Goal: Task Accomplishment & Management: Use online tool/utility

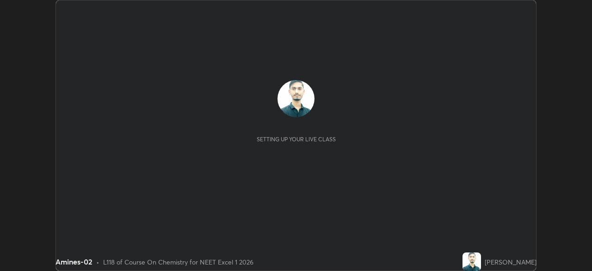
scroll to position [271, 592]
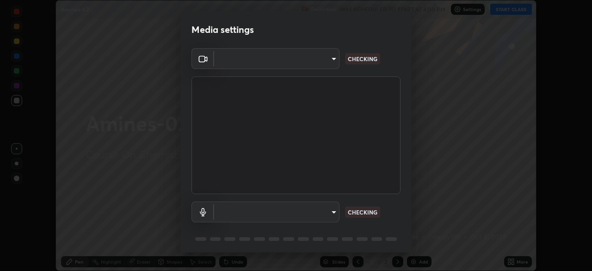
type input "49997c5035a380d1e4bfd67072f4403f37fcfd6159da511fce73e868ba03c42c"
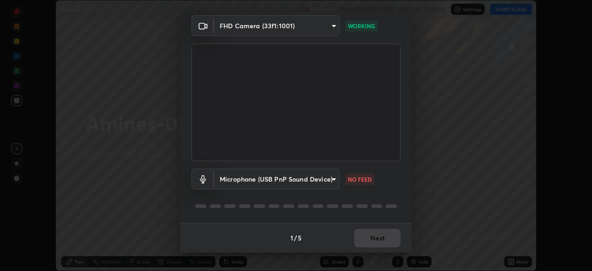
click at [332, 174] on body "Erase all Amines-02 Recording WAS SCHEDULED TO START AT 4:00 PM Settings START …" at bounding box center [296, 135] width 592 height 271
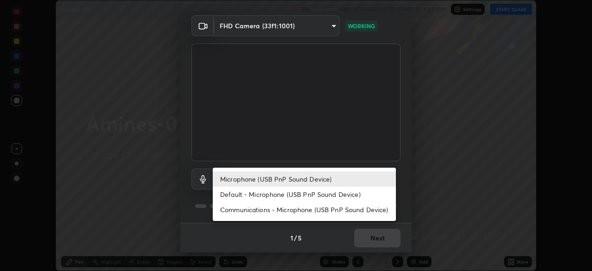
click at [339, 195] on li "Default - Microphone (USB PnP Sound Device)" at bounding box center [304, 193] width 183 height 15
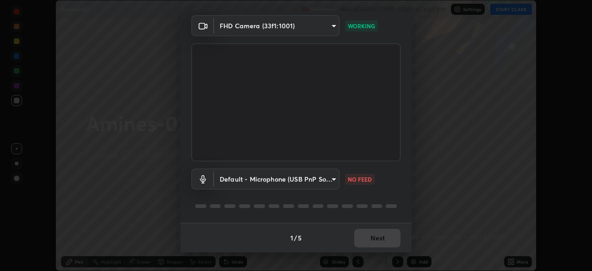
type input "default"
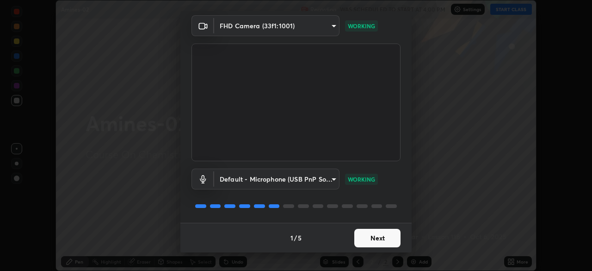
click at [392, 237] on button "Next" at bounding box center [377, 238] width 46 height 19
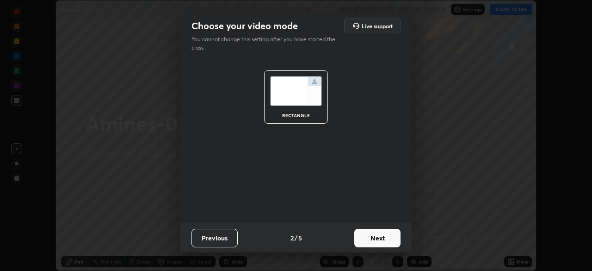
click at [397, 237] on button "Next" at bounding box center [377, 238] width 46 height 19
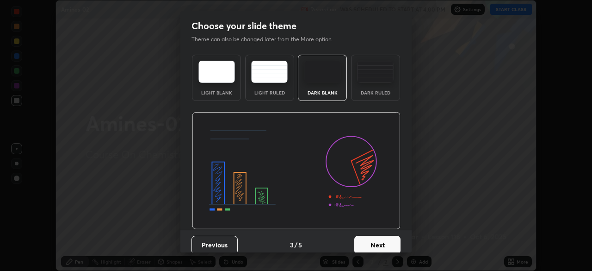
click at [396, 242] on button "Next" at bounding box center [377, 245] width 46 height 19
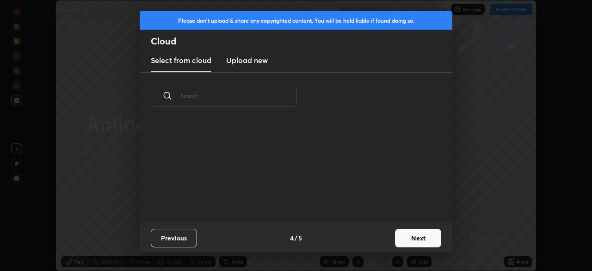
scroll to position [103, 297]
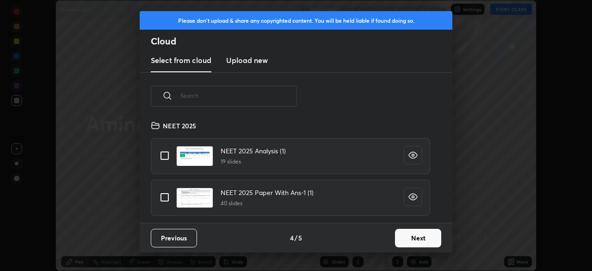
click at [417, 236] on button "Next" at bounding box center [418, 238] width 46 height 19
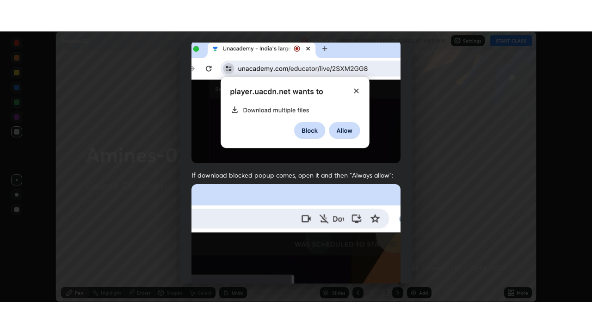
scroll to position [222, 0]
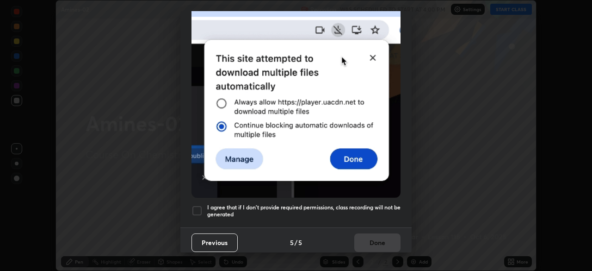
click at [397, 206] on h5 "I agree that if I don't provide required permissions, class recording will not …" at bounding box center [303, 211] width 193 height 14
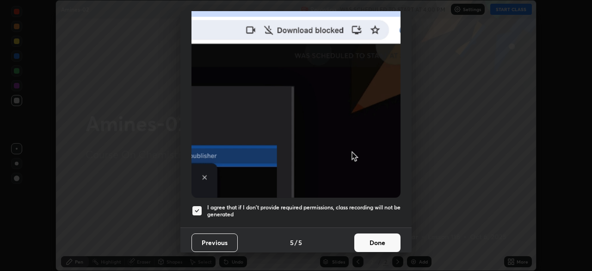
click at [390, 236] on button "Done" at bounding box center [377, 242] width 46 height 19
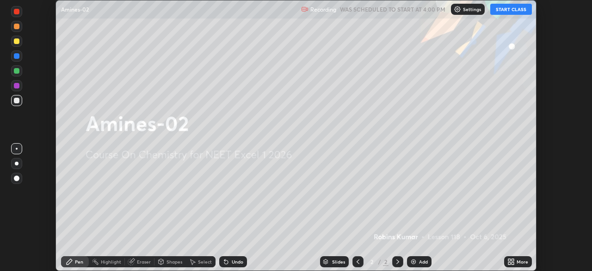
click at [521, 257] on div "More" at bounding box center [518, 261] width 28 height 11
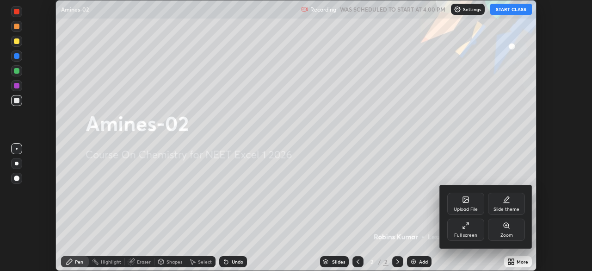
click at [480, 229] on div "Full screen" at bounding box center [465, 229] width 37 height 22
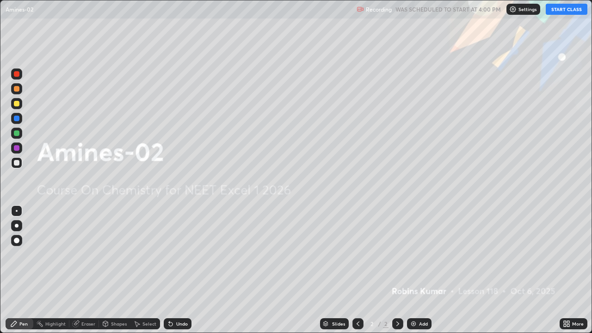
scroll to position [333, 592]
click at [562, 13] on button "START CLASS" at bounding box center [567, 9] width 42 height 11
click at [419, 270] on div "Add" at bounding box center [419, 323] width 25 height 11
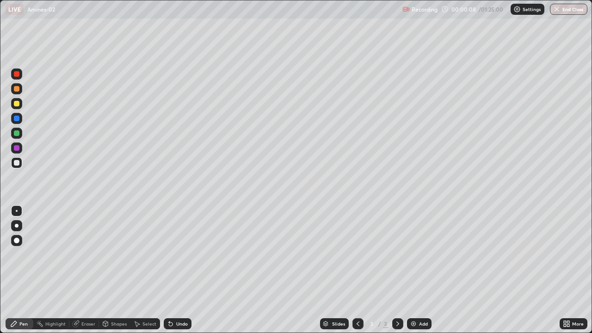
click at [17, 104] on div at bounding box center [17, 104] width 6 height 6
click at [19, 135] on div at bounding box center [17, 133] width 6 height 6
click at [20, 118] on div at bounding box center [16, 118] width 11 height 11
click at [82, 270] on div "Eraser" at bounding box center [84, 323] width 30 height 11
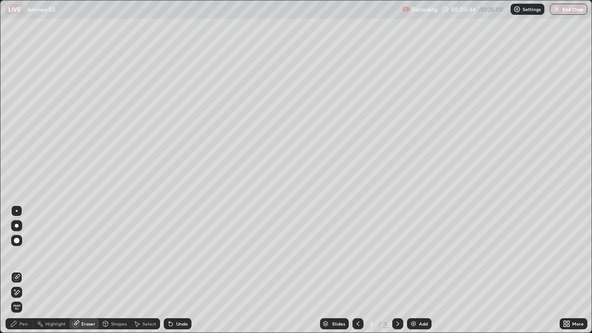
click at [18, 270] on span "Erase all" at bounding box center [17, 307] width 10 height 6
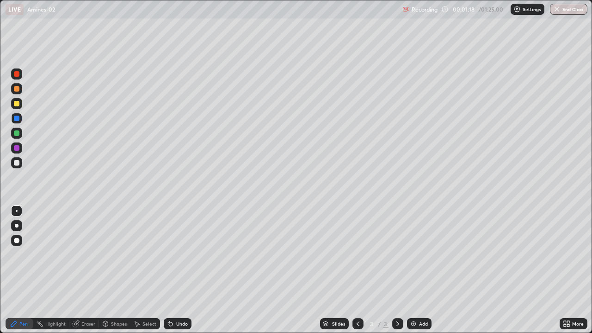
click at [19, 90] on div at bounding box center [17, 89] width 6 height 6
click at [18, 106] on div at bounding box center [17, 104] width 6 height 6
click at [19, 162] on div at bounding box center [17, 163] width 6 height 6
click at [17, 119] on div at bounding box center [17, 119] width 6 height 6
click at [18, 162] on div at bounding box center [17, 163] width 6 height 6
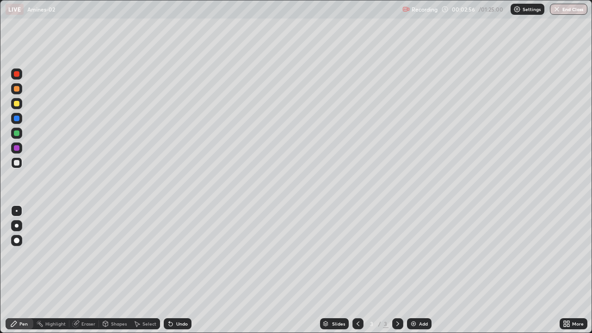
click at [19, 118] on div at bounding box center [17, 119] width 6 height 6
click at [20, 161] on div at bounding box center [16, 162] width 11 height 11
click at [19, 117] on div at bounding box center [17, 119] width 6 height 6
click at [17, 163] on div at bounding box center [17, 163] width 6 height 6
click at [17, 89] on div at bounding box center [17, 89] width 6 height 6
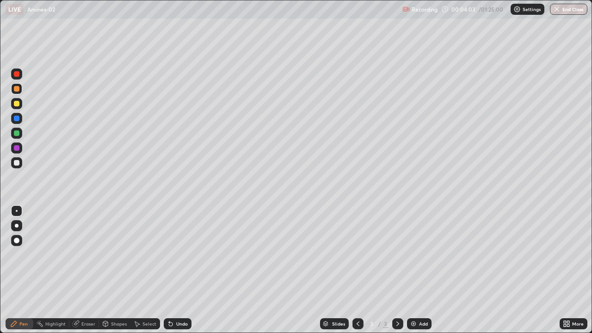
click at [17, 163] on div at bounding box center [17, 163] width 6 height 6
click at [20, 89] on div at bounding box center [16, 88] width 11 height 11
click at [19, 163] on div at bounding box center [17, 163] width 6 height 6
click at [411, 270] on div "Add" at bounding box center [419, 323] width 25 height 11
click at [424, 270] on div "Add" at bounding box center [419, 323] width 25 height 11
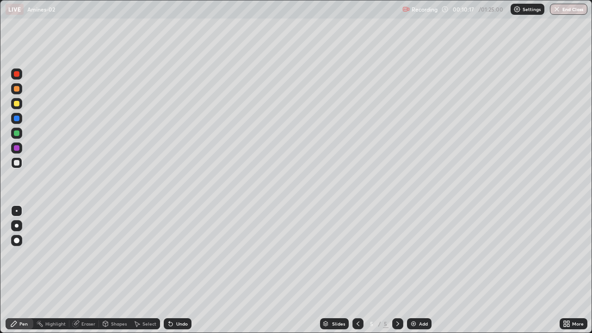
click at [424, 270] on div "Add" at bounding box center [419, 323] width 25 height 11
click at [419, 270] on div "Add" at bounding box center [419, 323] width 25 height 11
click at [419, 270] on div "Add" at bounding box center [423, 324] width 9 height 5
click at [414, 270] on img at bounding box center [413, 323] width 7 height 7
click at [412, 270] on img at bounding box center [413, 323] width 7 height 7
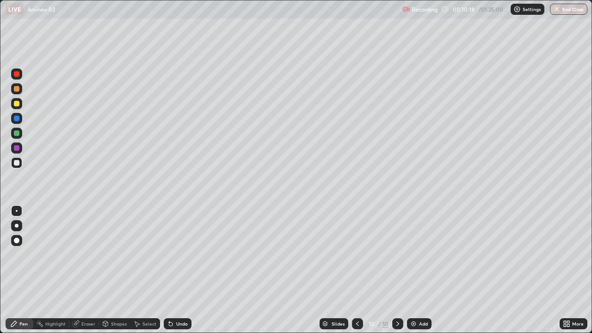
click at [413, 270] on img at bounding box center [413, 323] width 7 height 7
click at [412, 270] on div "Add" at bounding box center [419, 323] width 25 height 11
click at [356, 270] on icon at bounding box center [357, 323] width 7 height 7
click at [358, 270] on icon at bounding box center [357, 323] width 7 height 7
click at [357, 270] on icon at bounding box center [357, 323] width 7 height 7
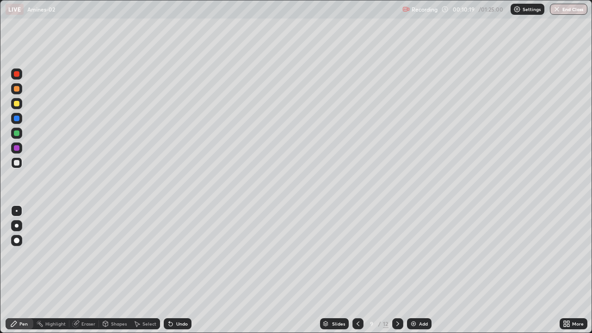
click at [359, 270] on icon at bounding box center [357, 323] width 7 height 7
click at [358, 270] on icon at bounding box center [358, 324] width 3 height 5
click at [356, 270] on icon at bounding box center [357, 323] width 7 height 7
click at [357, 270] on icon at bounding box center [357, 323] width 7 height 7
click at [356, 270] on icon at bounding box center [357, 323] width 7 height 7
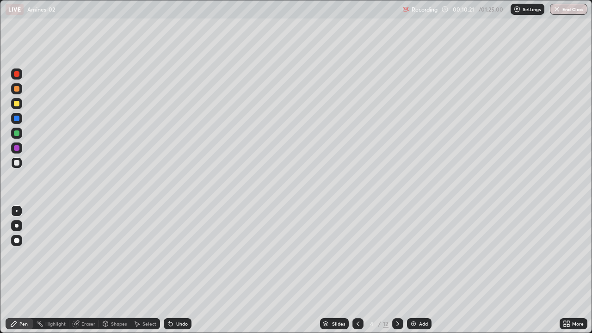
click at [357, 270] on icon at bounding box center [357, 323] width 7 height 7
click at [397, 270] on icon at bounding box center [398, 324] width 3 height 5
click at [17, 106] on div at bounding box center [17, 104] width 6 height 6
click at [17, 163] on div at bounding box center [17, 163] width 6 height 6
click at [17, 103] on div at bounding box center [17, 104] width 6 height 6
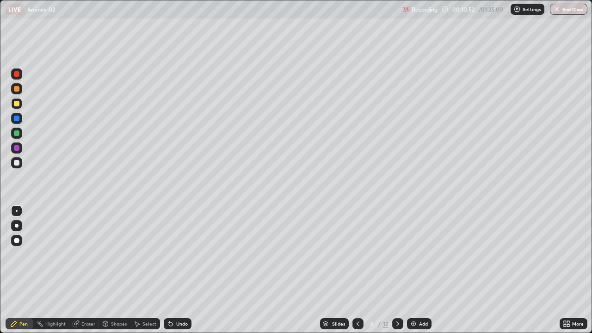
click at [20, 88] on div at bounding box center [16, 88] width 11 height 11
click at [19, 163] on div at bounding box center [17, 163] width 6 height 6
click at [17, 134] on div at bounding box center [17, 133] width 6 height 6
click at [20, 89] on div at bounding box center [16, 88] width 11 height 11
click at [21, 103] on div at bounding box center [16, 103] width 11 height 11
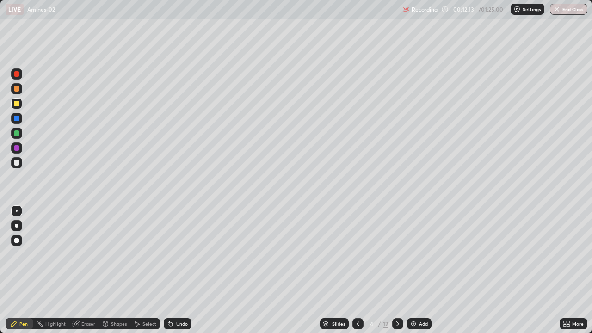
click at [20, 149] on div at bounding box center [16, 148] width 11 height 11
click at [17, 118] on div at bounding box center [17, 119] width 6 height 6
click at [15, 88] on div at bounding box center [17, 89] width 6 height 6
click at [17, 105] on div at bounding box center [17, 104] width 6 height 6
click at [16, 164] on div at bounding box center [17, 163] width 6 height 6
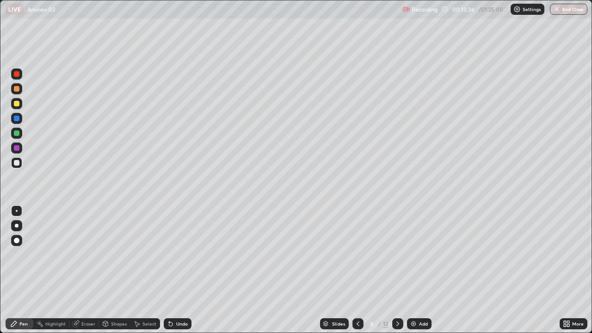
click at [21, 165] on div at bounding box center [16, 162] width 11 height 11
click at [18, 131] on div at bounding box center [17, 133] width 6 height 6
click at [14, 118] on div at bounding box center [17, 119] width 6 height 6
click at [18, 73] on div at bounding box center [17, 74] width 6 height 6
click at [18, 149] on div at bounding box center [17, 148] width 6 height 6
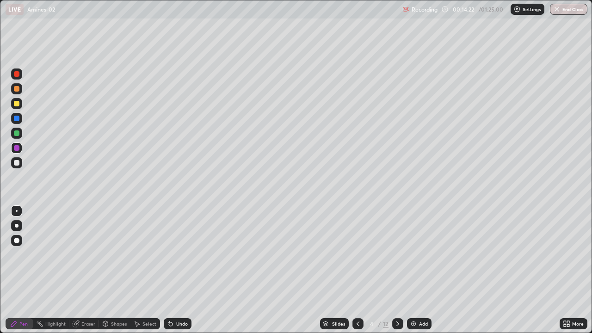
click at [17, 163] on div at bounding box center [17, 163] width 6 height 6
click at [176, 270] on div "Undo" at bounding box center [178, 323] width 28 height 11
click at [22, 88] on div at bounding box center [16, 88] width 11 height 11
click at [20, 151] on div at bounding box center [16, 148] width 11 height 11
click at [17, 118] on div at bounding box center [17, 119] width 6 height 6
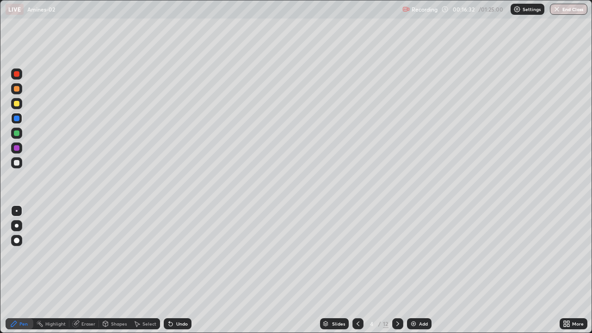
click at [15, 104] on div at bounding box center [17, 104] width 6 height 6
click at [392, 270] on div at bounding box center [397, 323] width 11 height 11
click at [17, 163] on div at bounding box center [17, 163] width 6 height 6
click at [353, 270] on div at bounding box center [358, 324] width 11 height 19
click at [397, 270] on icon at bounding box center [397, 323] width 7 height 7
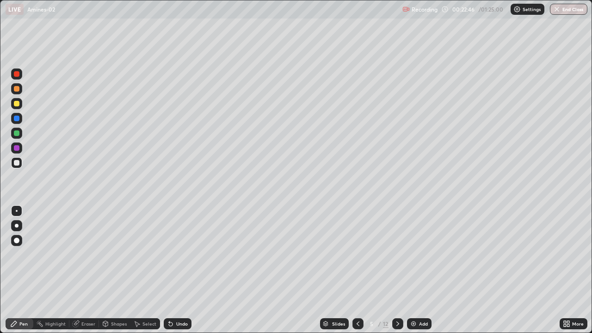
click at [17, 89] on div at bounding box center [17, 89] width 6 height 6
click at [18, 134] on div at bounding box center [17, 133] width 6 height 6
click at [17, 119] on div at bounding box center [17, 119] width 6 height 6
click at [18, 161] on div at bounding box center [17, 163] width 6 height 6
click at [18, 120] on div at bounding box center [17, 119] width 6 height 6
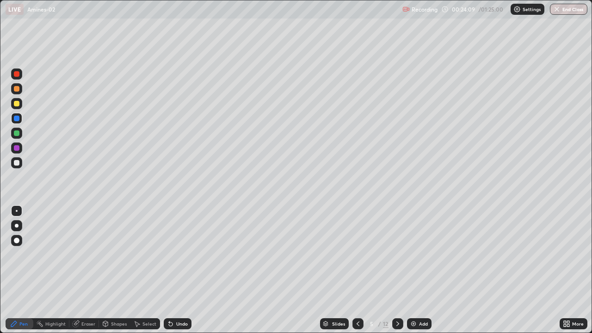
click at [17, 88] on div at bounding box center [17, 89] width 6 height 6
click at [17, 132] on div at bounding box center [17, 133] width 6 height 6
click at [21, 118] on div at bounding box center [16, 118] width 11 height 11
click at [19, 90] on div at bounding box center [17, 89] width 6 height 6
click at [21, 147] on div at bounding box center [16, 148] width 11 height 11
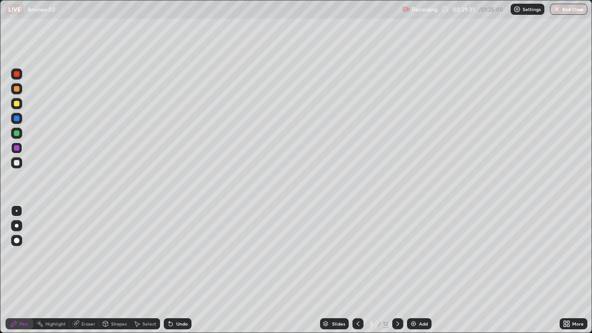
click at [58, 270] on div "Highlight" at bounding box center [55, 324] width 20 height 5
click at [396, 270] on icon at bounding box center [397, 323] width 7 height 7
click at [26, 270] on div "Pen" at bounding box center [23, 324] width 8 height 5
click at [17, 104] on div at bounding box center [17, 104] width 6 height 6
click at [118, 270] on div "Shapes" at bounding box center [114, 323] width 31 height 11
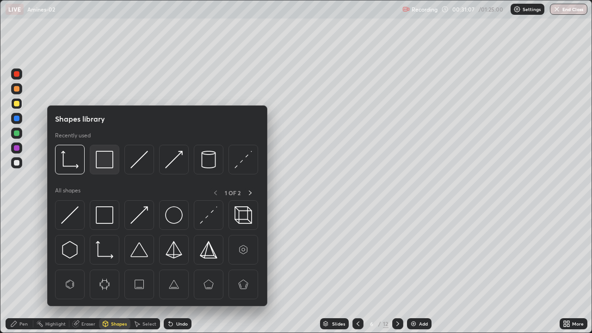
click at [97, 164] on img at bounding box center [105, 160] width 18 height 18
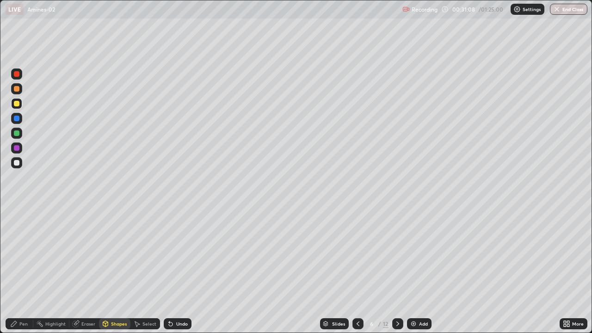
click at [17, 89] on div at bounding box center [17, 89] width 6 height 6
click at [23, 270] on div "Pen" at bounding box center [23, 324] width 8 height 5
click at [18, 137] on div at bounding box center [16, 133] width 11 height 11
click at [18, 87] on div at bounding box center [17, 89] width 6 height 6
click at [18, 78] on div at bounding box center [16, 73] width 11 height 11
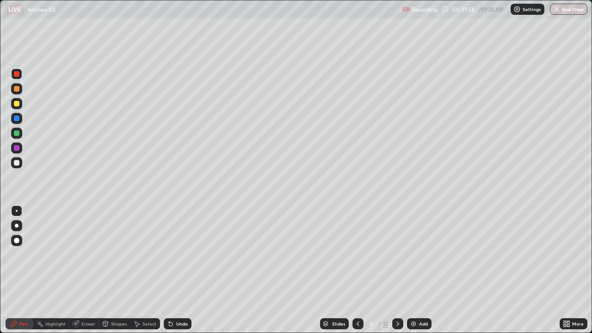
click at [20, 117] on div at bounding box center [16, 118] width 11 height 11
click at [18, 101] on div at bounding box center [17, 104] width 6 height 6
click at [20, 147] on div at bounding box center [16, 148] width 11 height 11
click at [17, 165] on div at bounding box center [17, 163] width 6 height 6
click at [17, 103] on div at bounding box center [17, 104] width 6 height 6
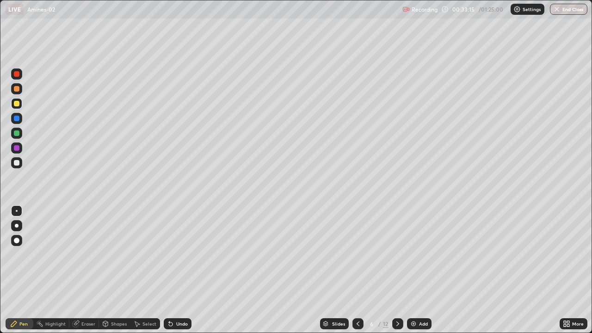
click at [174, 270] on div "Undo" at bounding box center [178, 323] width 28 height 11
click at [17, 89] on div at bounding box center [17, 89] width 6 height 6
click at [19, 122] on div at bounding box center [16, 118] width 11 height 11
click at [18, 150] on div at bounding box center [17, 148] width 6 height 6
click at [19, 120] on div at bounding box center [16, 118] width 11 height 11
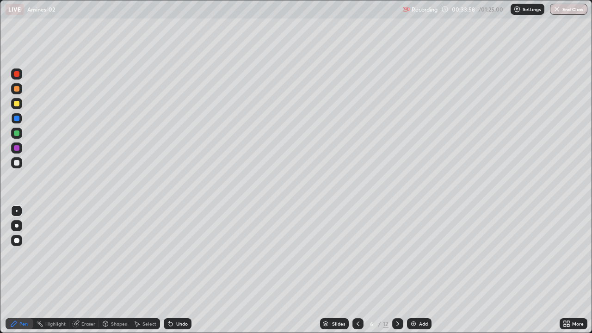
click at [20, 162] on div at bounding box center [16, 162] width 11 height 11
click at [21, 134] on div at bounding box center [16, 133] width 11 height 11
click at [18, 118] on div at bounding box center [17, 119] width 6 height 6
click at [20, 91] on div at bounding box center [16, 88] width 11 height 11
click at [17, 148] on div at bounding box center [17, 148] width 6 height 6
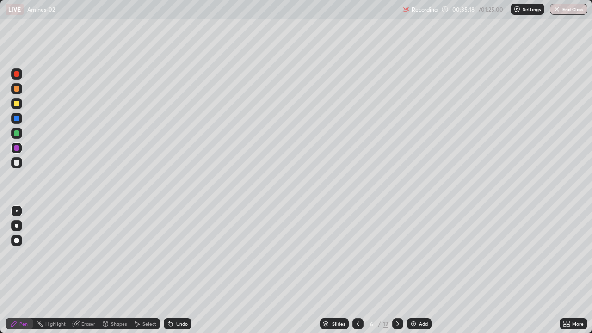
click at [15, 77] on div at bounding box center [16, 73] width 11 height 11
click at [392, 270] on div at bounding box center [397, 323] width 11 height 11
click at [18, 93] on div at bounding box center [16, 88] width 11 height 11
click at [18, 105] on div at bounding box center [17, 104] width 6 height 6
click at [19, 133] on div at bounding box center [17, 133] width 6 height 6
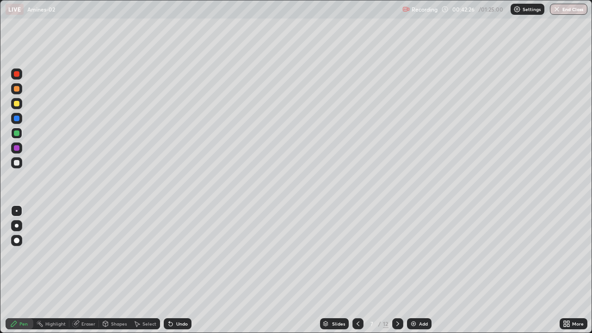
click at [22, 121] on div at bounding box center [16, 118] width 11 height 11
click at [187, 270] on div "Undo" at bounding box center [178, 323] width 28 height 11
click at [179, 270] on div "Undo" at bounding box center [182, 324] width 12 height 5
click at [22, 75] on div at bounding box center [16, 73] width 11 height 11
click at [21, 89] on div at bounding box center [16, 88] width 11 height 11
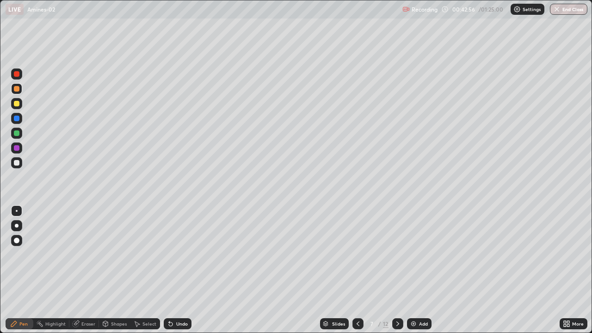
click at [17, 134] on div at bounding box center [17, 133] width 6 height 6
click at [18, 90] on div at bounding box center [17, 89] width 6 height 6
click at [17, 74] on div at bounding box center [17, 74] width 6 height 6
click at [21, 148] on div at bounding box center [16, 148] width 11 height 11
click at [20, 118] on div at bounding box center [16, 118] width 11 height 11
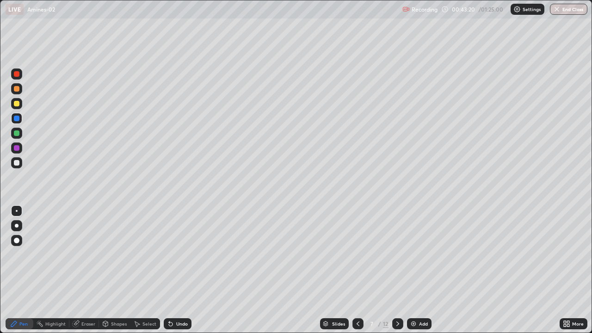
click at [19, 149] on div at bounding box center [17, 148] width 6 height 6
click at [21, 164] on div at bounding box center [16, 162] width 11 height 11
click at [18, 146] on div at bounding box center [17, 148] width 6 height 6
click at [169, 270] on icon at bounding box center [171, 324] width 4 height 4
click at [18, 162] on div at bounding box center [17, 163] width 6 height 6
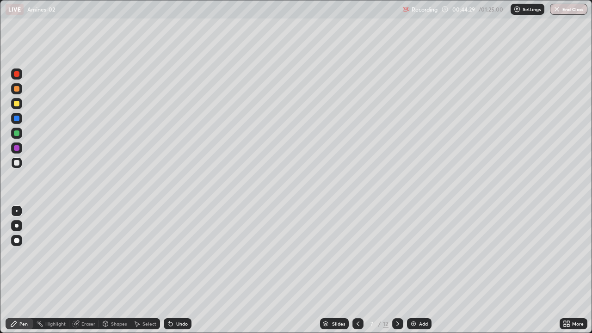
click at [19, 120] on div at bounding box center [17, 119] width 6 height 6
click at [19, 89] on div at bounding box center [17, 89] width 6 height 6
click at [16, 148] on div at bounding box center [17, 148] width 6 height 6
click at [18, 93] on div at bounding box center [16, 88] width 11 height 11
click at [18, 133] on div at bounding box center [17, 133] width 6 height 6
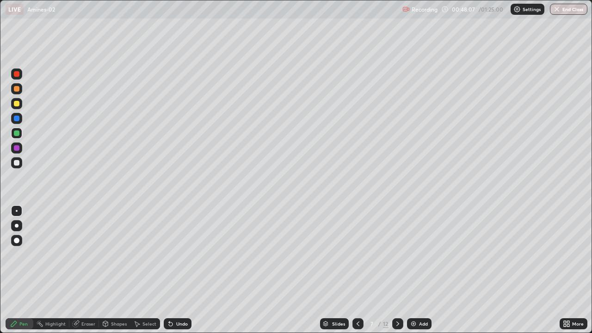
click at [16, 163] on div at bounding box center [17, 163] width 6 height 6
click at [18, 75] on div at bounding box center [17, 74] width 6 height 6
click at [398, 270] on div at bounding box center [397, 324] width 11 height 19
click at [358, 270] on icon at bounding box center [357, 323] width 7 height 7
click at [18, 105] on div at bounding box center [17, 104] width 6 height 6
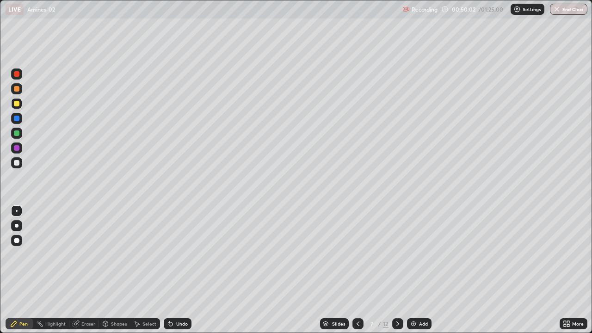
click at [392, 270] on div at bounding box center [397, 323] width 11 height 11
click at [18, 165] on div at bounding box center [17, 163] width 6 height 6
click at [20, 74] on div at bounding box center [16, 73] width 11 height 11
click at [116, 270] on div "Shapes" at bounding box center [114, 323] width 31 height 11
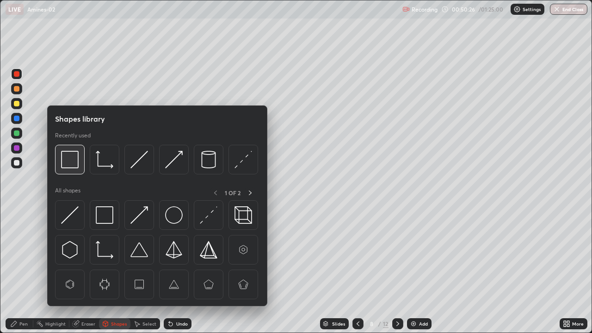
click at [76, 167] on img at bounding box center [70, 160] width 18 height 18
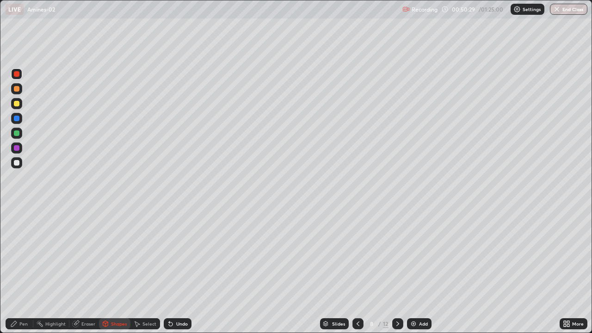
click at [19, 270] on div "Pen" at bounding box center [20, 323] width 28 height 11
click at [21, 134] on div at bounding box center [16, 133] width 11 height 11
click at [20, 91] on div at bounding box center [16, 88] width 11 height 11
click at [20, 75] on div at bounding box center [16, 73] width 11 height 11
click at [17, 104] on div at bounding box center [17, 104] width 6 height 6
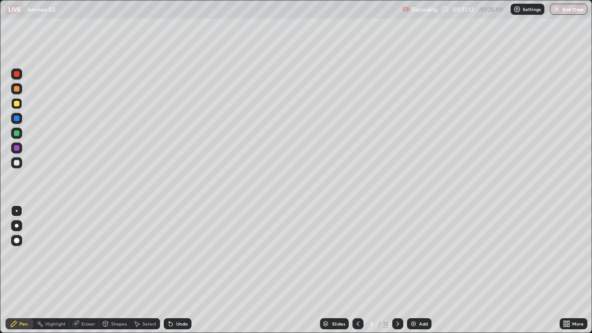
click at [180, 270] on div "Undo" at bounding box center [182, 324] width 12 height 5
click at [18, 161] on div at bounding box center [17, 163] width 6 height 6
click at [16, 165] on div at bounding box center [17, 163] width 6 height 6
click at [19, 138] on div at bounding box center [16, 133] width 11 height 11
click at [19, 120] on div at bounding box center [16, 118] width 11 height 11
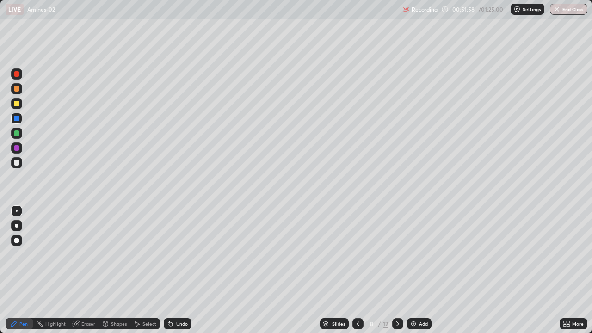
click at [180, 270] on div "Undo" at bounding box center [182, 324] width 12 height 5
click at [18, 87] on div at bounding box center [17, 89] width 6 height 6
click at [18, 135] on div at bounding box center [17, 133] width 6 height 6
click at [18, 121] on div at bounding box center [17, 119] width 6 height 6
click at [17, 149] on div at bounding box center [17, 148] width 6 height 6
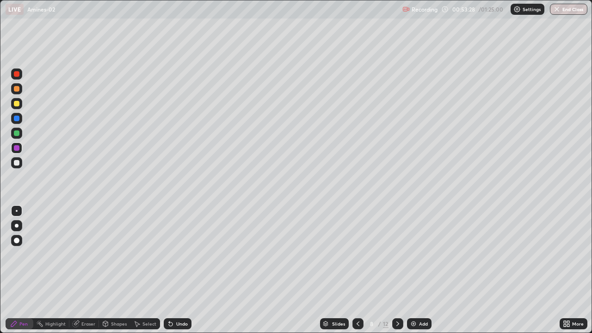
click at [22, 134] on div at bounding box center [16, 133] width 11 height 11
click at [19, 88] on div at bounding box center [17, 89] width 6 height 6
click at [21, 134] on div at bounding box center [16, 133] width 11 height 11
click at [20, 74] on div at bounding box center [16, 73] width 11 height 11
click at [20, 151] on div at bounding box center [16, 148] width 11 height 11
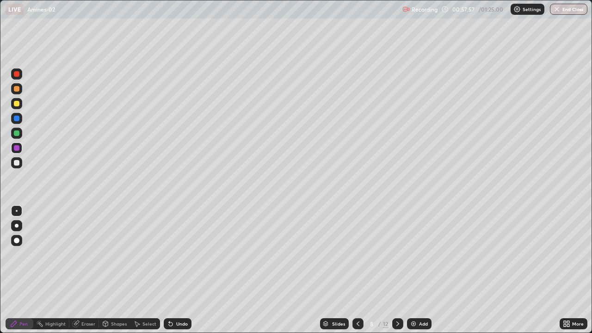
click at [397, 270] on icon at bounding box center [397, 323] width 7 height 7
click at [17, 90] on div at bounding box center [17, 89] width 6 height 6
click at [18, 120] on div at bounding box center [17, 119] width 6 height 6
click at [18, 133] on div at bounding box center [17, 133] width 6 height 6
click at [19, 102] on div at bounding box center [16, 103] width 11 height 11
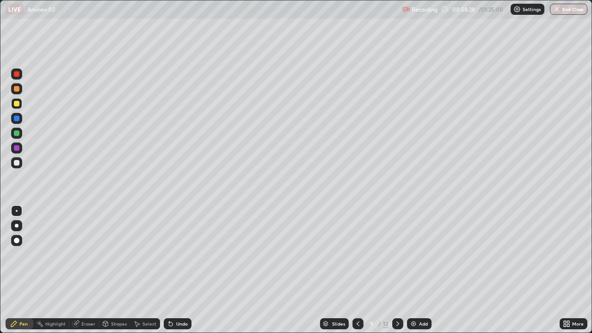
click at [17, 74] on div at bounding box center [17, 74] width 6 height 6
click at [19, 148] on div at bounding box center [17, 148] width 6 height 6
click at [18, 118] on div at bounding box center [17, 119] width 6 height 6
click at [14, 107] on div at bounding box center [16, 103] width 11 height 11
click at [17, 148] on div at bounding box center [17, 148] width 6 height 6
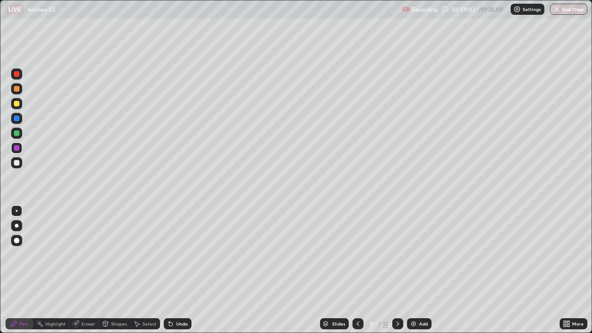
click at [17, 118] on div at bounding box center [17, 119] width 6 height 6
click at [16, 106] on div at bounding box center [17, 104] width 6 height 6
click at [19, 73] on div at bounding box center [17, 74] width 6 height 6
click at [17, 148] on div at bounding box center [17, 148] width 6 height 6
click at [19, 120] on div at bounding box center [17, 119] width 6 height 6
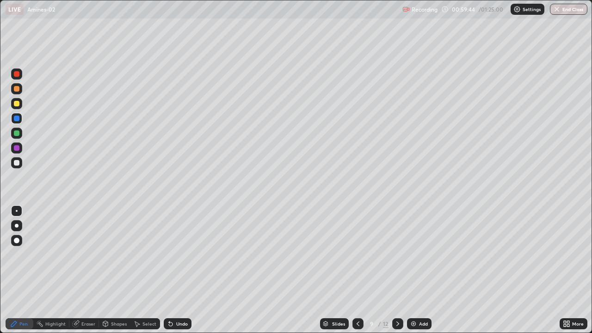
click at [19, 101] on div at bounding box center [17, 104] width 6 height 6
click at [21, 146] on div at bounding box center [16, 148] width 11 height 11
click at [20, 118] on div at bounding box center [16, 118] width 11 height 11
click at [19, 133] on div at bounding box center [17, 133] width 6 height 6
click at [17, 104] on div at bounding box center [17, 104] width 6 height 6
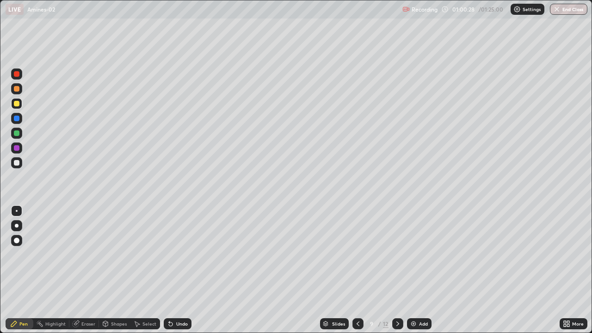
click at [17, 74] on div at bounding box center [17, 74] width 6 height 6
click at [17, 104] on div at bounding box center [17, 104] width 6 height 6
click at [89, 270] on div "Eraser" at bounding box center [84, 323] width 30 height 11
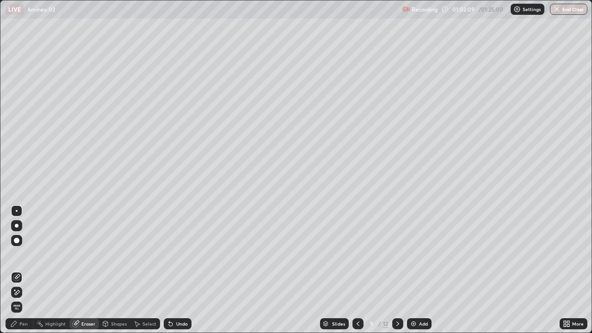
click at [18, 270] on div "Pen" at bounding box center [20, 323] width 28 height 11
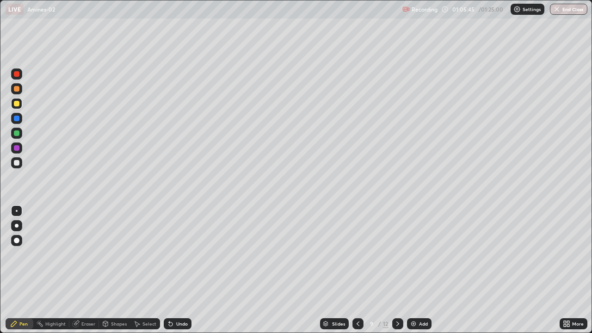
click at [397, 270] on icon at bounding box center [397, 323] width 7 height 7
click at [16, 89] on div at bounding box center [17, 89] width 6 height 6
click at [117, 270] on div "Shapes" at bounding box center [119, 324] width 16 height 5
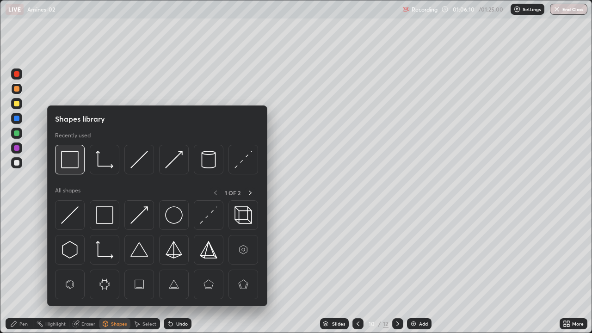
click at [68, 167] on img at bounding box center [70, 160] width 18 height 18
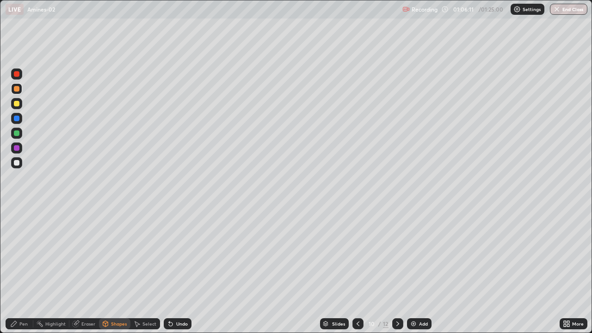
click at [18, 119] on div at bounding box center [17, 119] width 6 height 6
click at [26, 270] on div "Pen" at bounding box center [23, 324] width 8 height 5
click at [19, 89] on div at bounding box center [17, 89] width 6 height 6
click at [21, 104] on div at bounding box center [16, 103] width 11 height 11
click at [18, 88] on div at bounding box center [17, 89] width 6 height 6
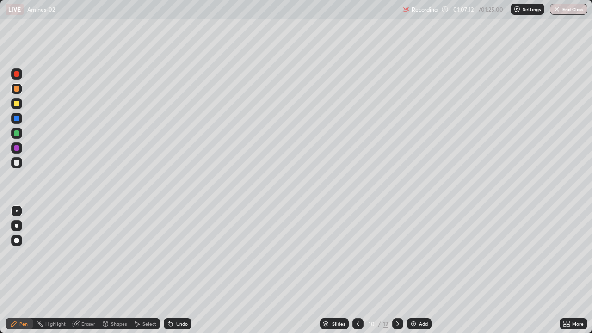
click at [21, 164] on div at bounding box center [16, 162] width 11 height 11
click at [16, 121] on div at bounding box center [17, 119] width 6 height 6
click at [19, 90] on div at bounding box center [17, 89] width 6 height 6
click at [17, 163] on div at bounding box center [17, 163] width 6 height 6
click at [16, 74] on div at bounding box center [17, 74] width 6 height 6
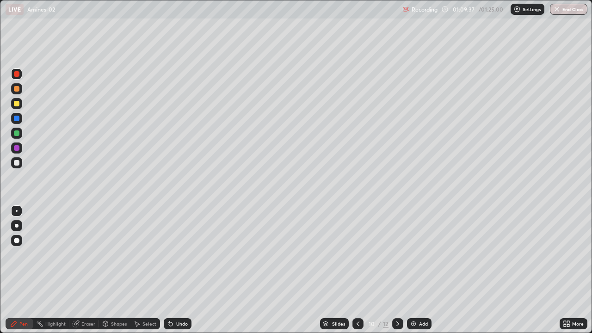
click at [17, 150] on div at bounding box center [17, 148] width 6 height 6
click at [17, 133] on div at bounding box center [17, 133] width 6 height 6
click at [571, 10] on button "End Class" at bounding box center [568, 9] width 37 height 11
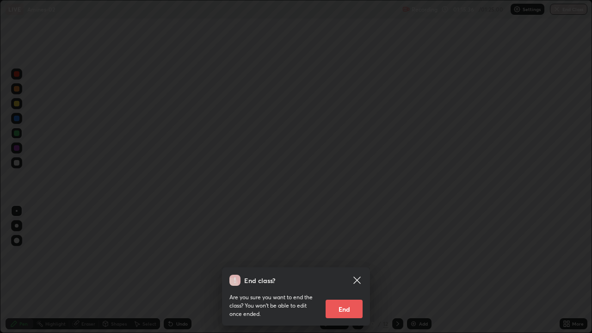
click at [357, 270] on button "End" at bounding box center [344, 309] width 37 height 19
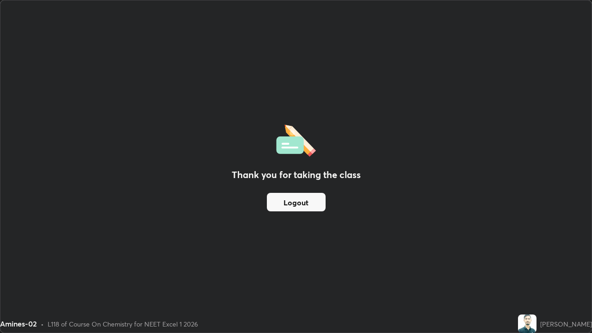
click at [319, 199] on button "Logout" at bounding box center [296, 202] width 59 height 19
